Goal: Task Accomplishment & Management: Manage account settings

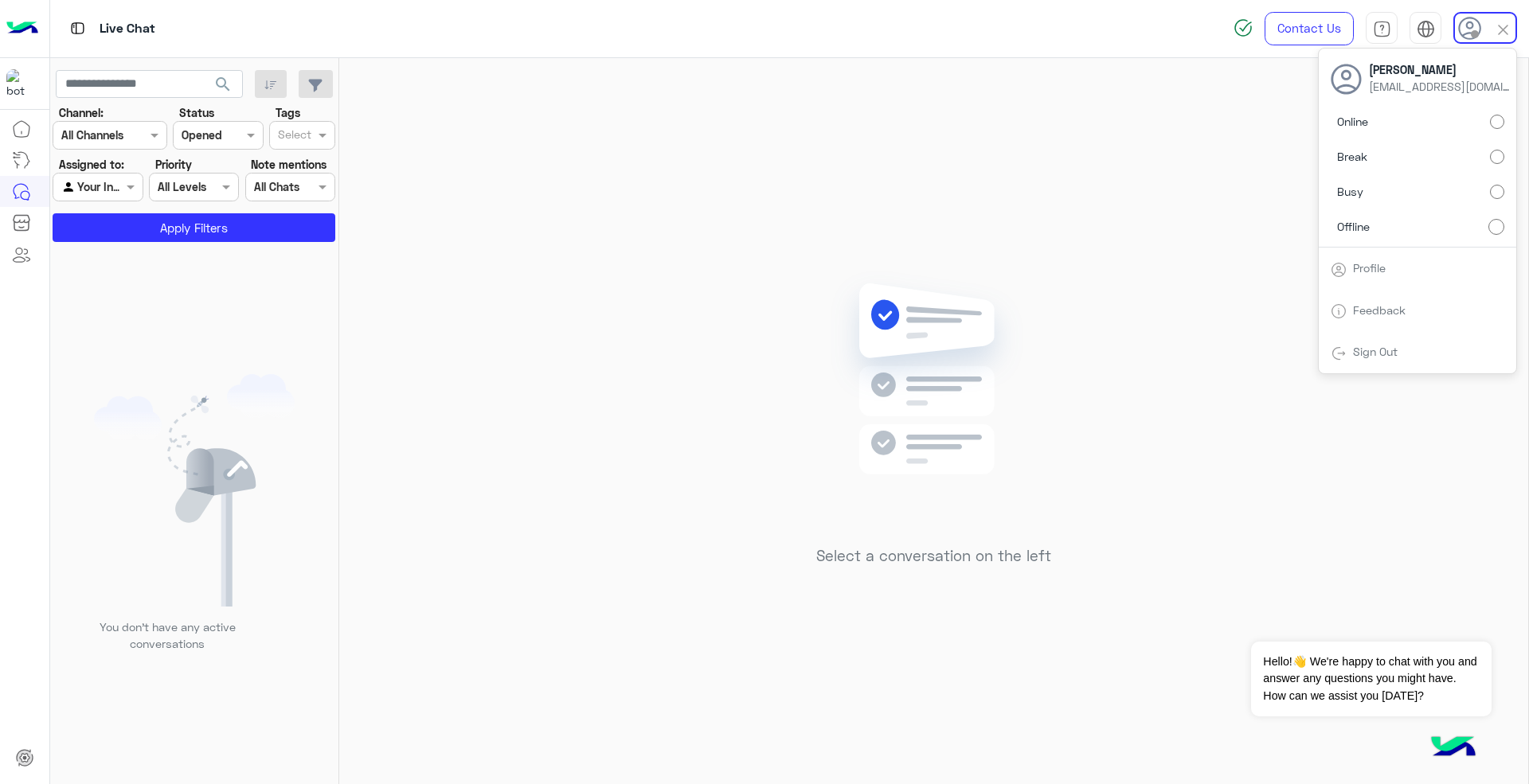
click at [1418, 339] on div "Sign Out" at bounding box center [1417, 352] width 198 height 42
click at [1415, 352] on div "Sign Out" at bounding box center [1417, 352] width 198 height 42
click at [1348, 351] on span "Sign Out" at bounding box center [1375, 351] width 56 height 14
click at [793, 359] on div "Select a conversation on the left" at bounding box center [934, 424] width 1189 height 732
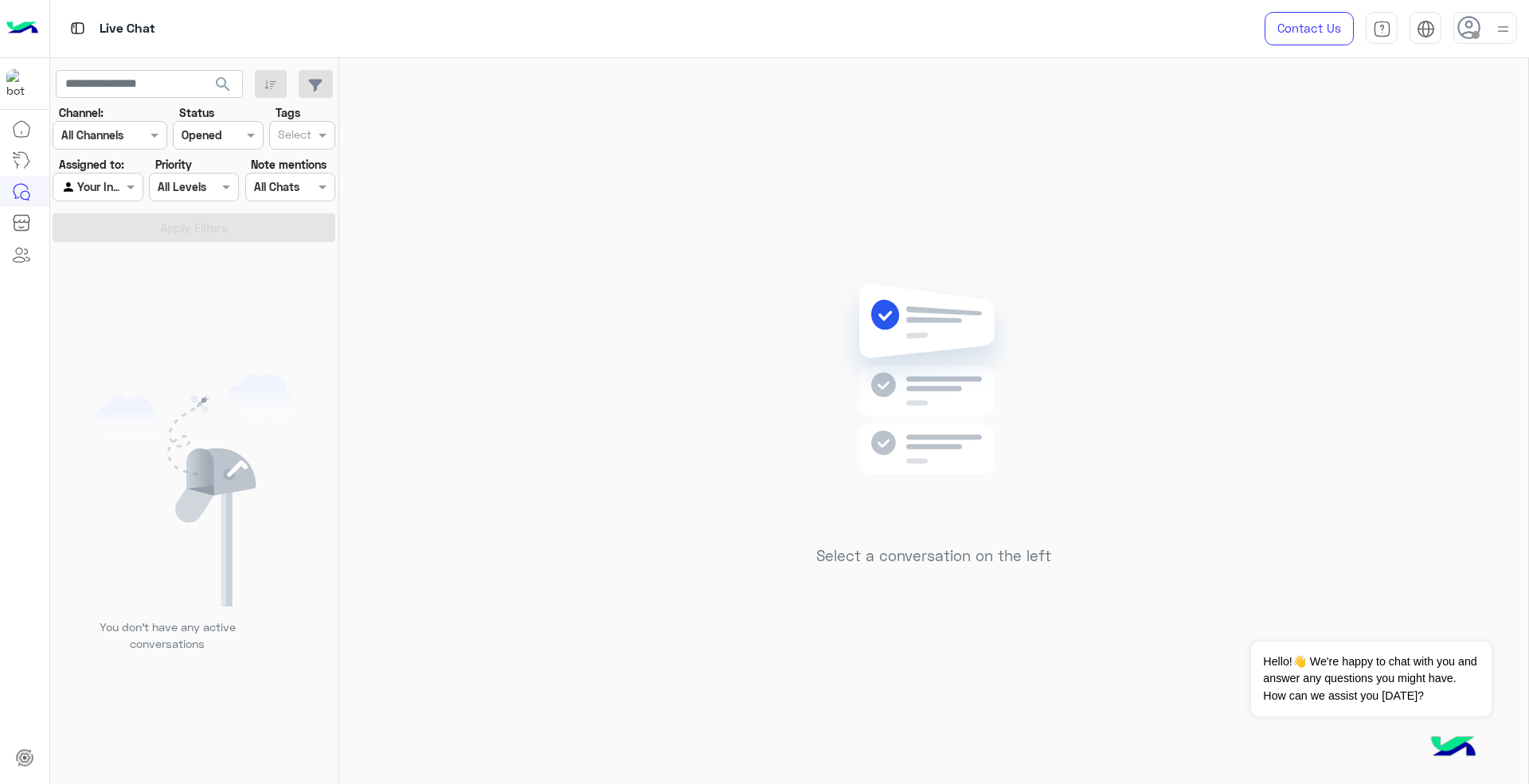
click at [1470, 32] on use at bounding box center [1468, 26] width 23 height 23
click at [1373, 353] on link "Sign Out" at bounding box center [1375, 351] width 45 height 14
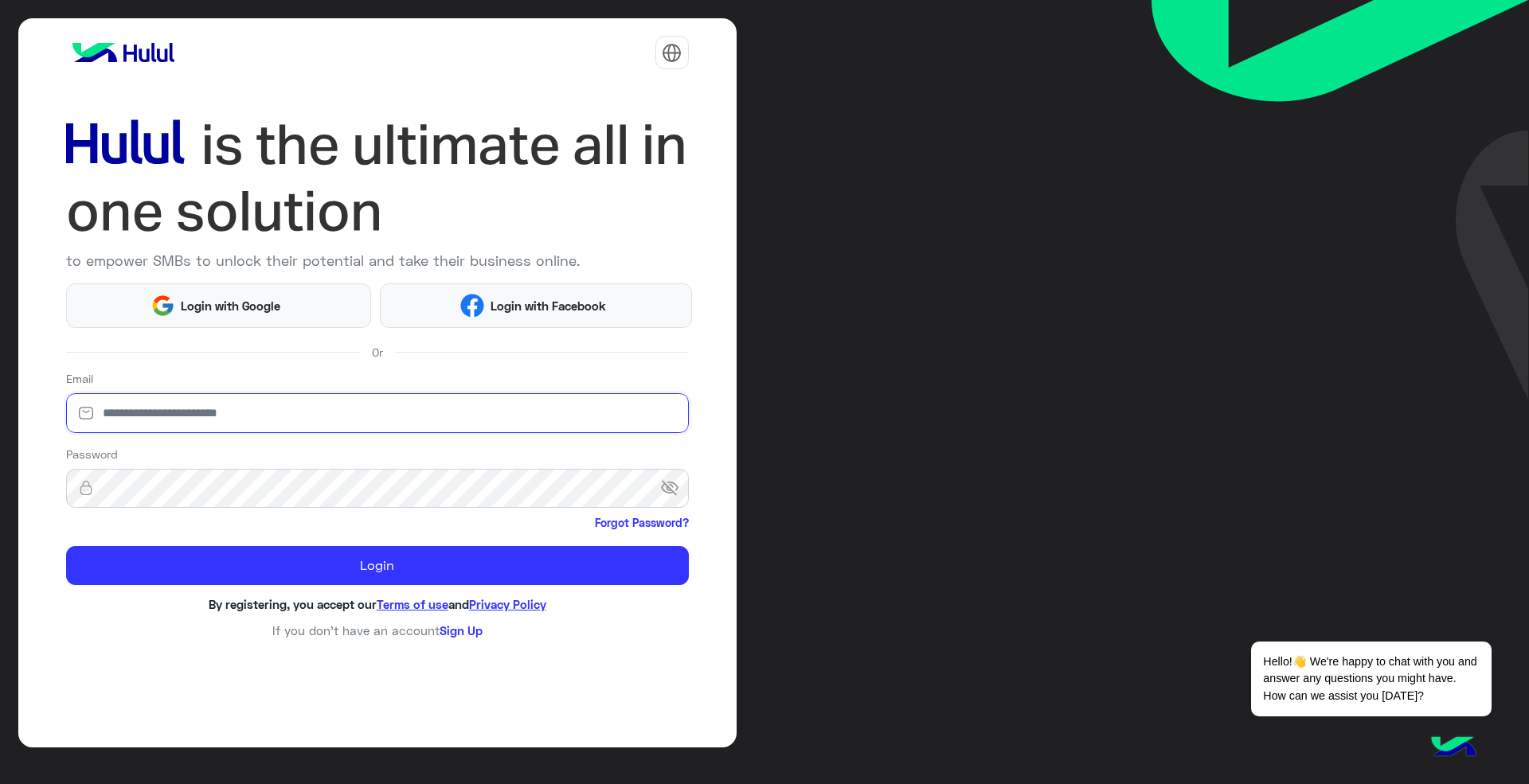
type input "**********"
